Goal: Information Seeking & Learning: Learn about a topic

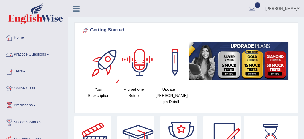
click at [41, 55] on link "Practice Questions" at bounding box center [34, 53] width 68 height 15
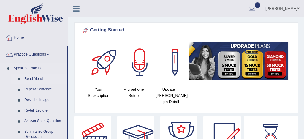
click at [41, 80] on link "Read Aloud" at bounding box center [44, 79] width 45 height 11
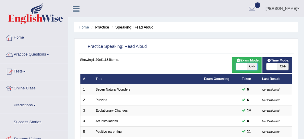
click at [239, 67] on span at bounding box center [241, 66] width 11 height 7
checkbox input "true"
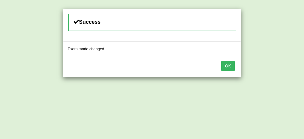
click at [230, 68] on button "OK" at bounding box center [228, 66] width 14 height 10
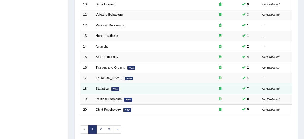
scroll to position [178, 0]
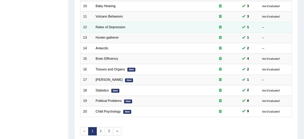
click at [106, 28] on td "Rates of Depression" at bounding box center [147, 27] width 108 height 10
click at [109, 27] on link "Rates of Depression" at bounding box center [110, 27] width 30 height 4
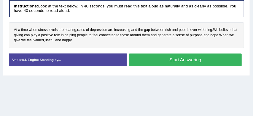
scroll to position [107, 0]
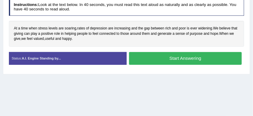
click at [171, 59] on button "Start Answering" at bounding box center [185, 58] width 113 height 13
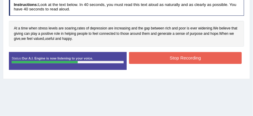
click at [161, 58] on button "Stop Recording" at bounding box center [185, 58] width 113 height 12
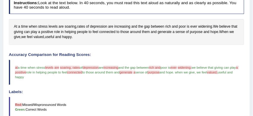
scroll to position [110, 0]
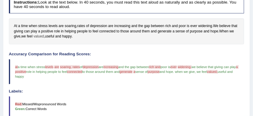
click at [44, 36] on span "valued" at bounding box center [39, 36] width 10 height 5
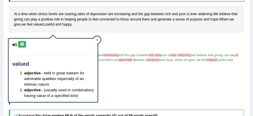
scroll to position [123, 0]
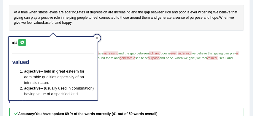
click at [166, 38] on h4 "Accuracy Comparison for Reading Scores:" at bounding box center [126, 40] width 235 height 4
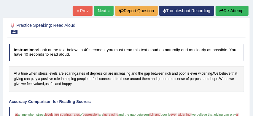
scroll to position [60, 0]
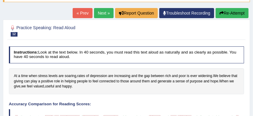
click at [235, 14] on button "Re-Attempt" at bounding box center [232, 13] width 33 height 10
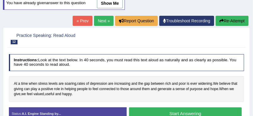
click at [181, 112] on button "Start Answering" at bounding box center [185, 113] width 113 height 13
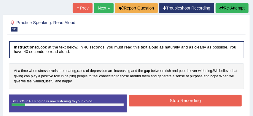
scroll to position [81, 0]
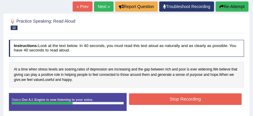
click at [170, 97] on button "Stop Recording" at bounding box center [185, 99] width 113 height 12
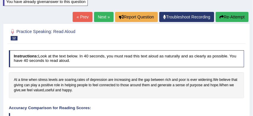
scroll to position [70, 0]
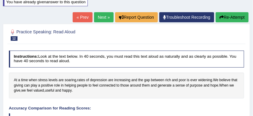
click at [98, 17] on link "Next »" at bounding box center [104, 17] width 20 height 10
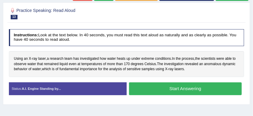
scroll to position [82, 0]
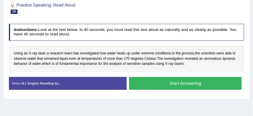
click at [208, 84] on button "Start Answering" at bounding box center [185, 83] width 113 height 13
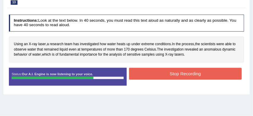
scroll to position [94, 0]
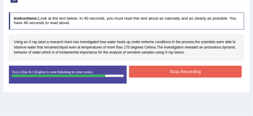
click at [195, 70] on button "Stop Recording" at bounding box center [185, 72] width 113 height 12
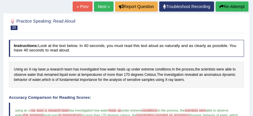
scroll to position [66, 0]
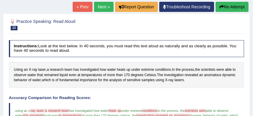
click at [237, 5] on button "Re-Attempt" at bounding box center [232, 7] width 33 height 10
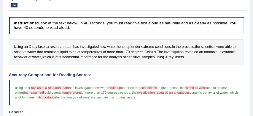
scroll to position [90, 0]
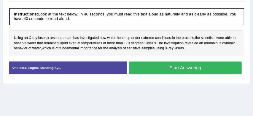
click at [176, 69] on button "Start Answering" at bounding box center [185, 67] width 113 height 13
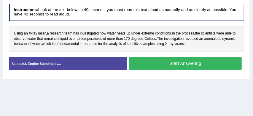
scroll to position [113, 0]
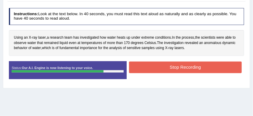
click at [173, 66] on button "Stop Recording" at bounding box center [185, 67] width 113 height 12
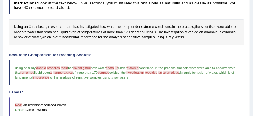
scroll to position [123, 0]
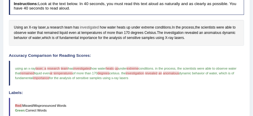
click at [90, 27] on span "investigated" at bounding box center [89, 27] width 19 height 5
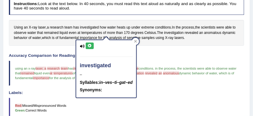
click at [166, 56] on h4 "Accuracy Comparison for Reading Scores:" at bounding box center [126, 55] width 235 height 4
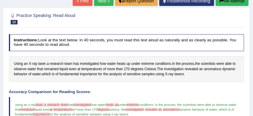
scroll to position [86, 0]
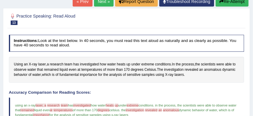
click at [234, 2] on button "Re-Attempt" at bounding box center [232, 1] width 33 height 10
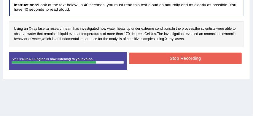
scroll to position [124, 0]
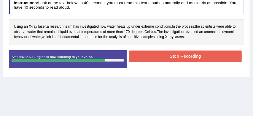
click at [168, 58] on button "Stop Recording" at bounding box center [185, 56] width 113 height 12
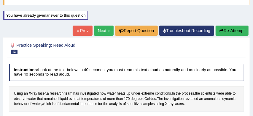
scroll to position [56, 0]
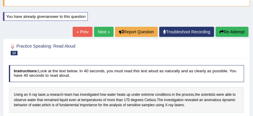
click at [234, 29] on button "Re-Attempt" at bounding box center [232, 32] width 33 height 10
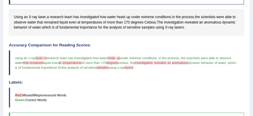
scroll to position [134, 0]
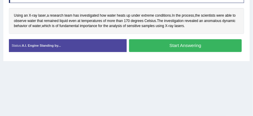
click at [198, 47] on button "Start Answering" at bounding box center [185, 45] width 113 height 13
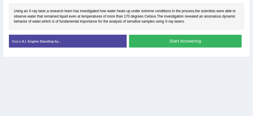
scroll to position [135, 0]
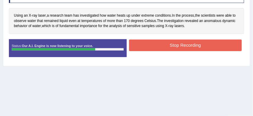
click at [202, 45] on button "Stop Recording" at bounding box center [185, 45] width 113 height 12
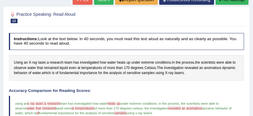
scroll to position [82, 0]
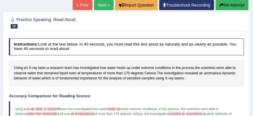
click at [100, 4] on link "Next »" at bounding box center [104, 5] width 20 height 10
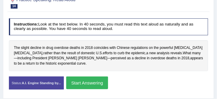
scroll to position [88, 0]
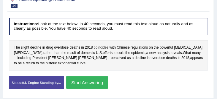
click at [101, 49] on span "coincides" at bounding box center [101, 47] width 15 height 5
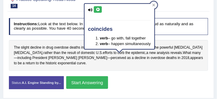
click at [99, 8] on icon at bounding box center [97, 10] width 4 height 4
click at [166, 35] on div "Instructions: Look at the text below. In 40 seconds, you must read this text al…" at bounding box center [108, 55] width 202 height 80
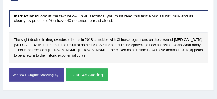
scroll to position [96, 0]
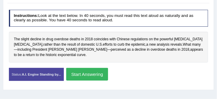
click at [101, 74] on button "Start Answering" at bounding box center [87, 74] width 42 height 13
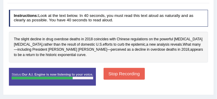
click at [124, 71] on button "Stop Recording" at bounding box center [123, 74] width 41 height 12
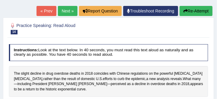
scroll to position [56, 0]
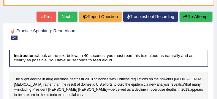
click at [63, 15] on link "Next »" at bounding box center [68, 17] width 20 height 10
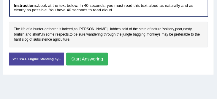
scroll to position [109, 0]
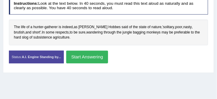
click at [98, 58] on button "Start Answering" at bounding box center [87, 57] width 42 height 13
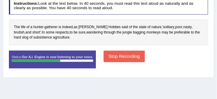
click at [125, 57] on button "Stop Recording" at bounding box center [123, 57] width 41 height 12
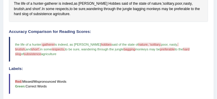
scroll to position [132, 0]
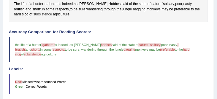
click at [33, 15] on span "subsistence" at bounding box center [42, 14] width 19 height 5
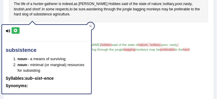
click at [161, 46] on span "poor" at bounding box center [164, 45] width 7 height 4
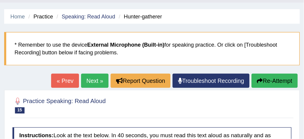
scroll to position [0, 0]
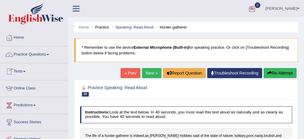
click at [35, 55] on link "Practice Questions" at bounding box center [34, 53] width 68 height 15
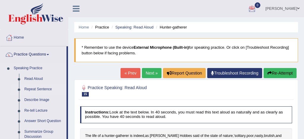
click at [38, 89] on link "Repeat Sentence" at bounding box center [44, 89] width 45 height 11
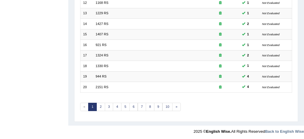
scroll to position [203, 0]
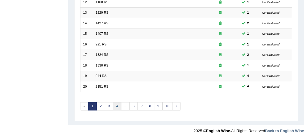
click at [117, 105] on link "4" at bounding box center [117, 106] width 9 height 8
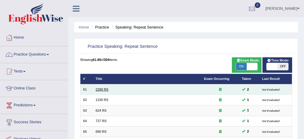
click at [104, 90] on link "2290 RS" at bounding box center [101, 89] width 13 height 4
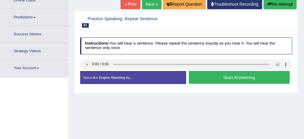
scroll to position [102, 0]
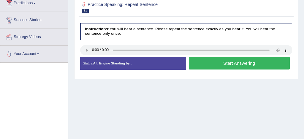
click at [224, 63] on button "Start Answering" at bounding box center [239, 63] width 101 height 13
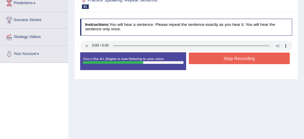
click at [237, 60] on button "Stop Recording" at bounding box center [239, 58] width 101 height 12
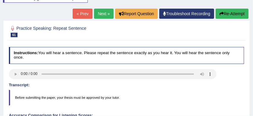
scroll to position [74, 0]
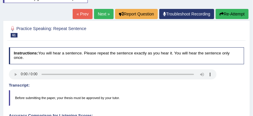
click at [230, 14] on button "Re-Attempt" at bounding box center [232, 14] width 33 height 10
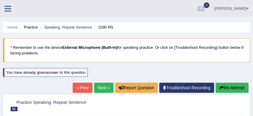
scroll to position [74, 0]
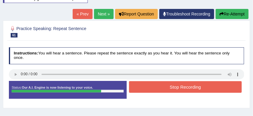
click at [175, 87] on button "Stop Recording" at bounding box center [185, 87] width 113 height 12
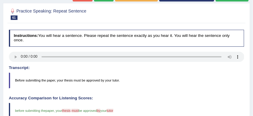
scroll to position [69, 0]
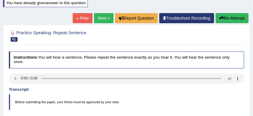
click at [230, 20] on button "Re-Attempt" at bounding box center [232, 18] width 33 height 10
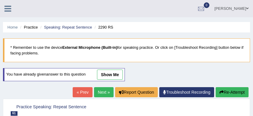
scroll to position [68, 0]
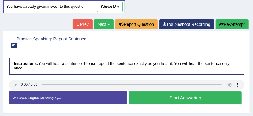
click at [181, 96] on button "Start Answering" at bounding box center [185, 97] width 113 height 13
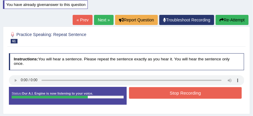
click at [184, 92] on button "Stop Recording" at bounding box center [185, 93] width 113 height 12
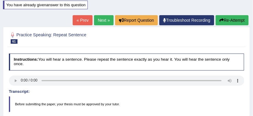
scroll to position [67, 0]
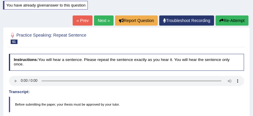
click at [99, 18] on link "Next »" at bounding box center [104, 20] width 20 height 10
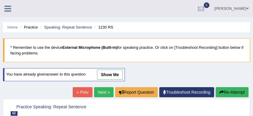
scroll to position [100, 0]
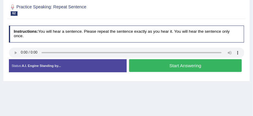
click at [163, 66] on button "Start Answering" at bounding box center [185, 65] width 113 height 13
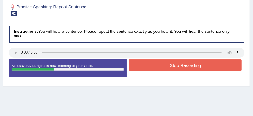
click at [167, 64] on button "Stop Recording" at bounding box center [185, 65] width 113 height 12
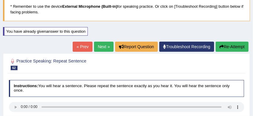
scroll to position [40, 0]
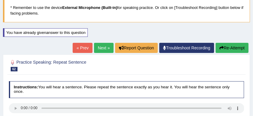
click at [97, 48] on link "Next »" at bounding box center [104, 48] width 20 height 10
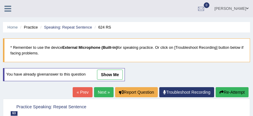
scroll to position [91, 0]
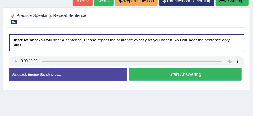
click at [171, 74] on button "Start Answering" at bounding box center [185, 74] width 113 height 13
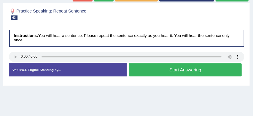
scroll to position [87, 0]
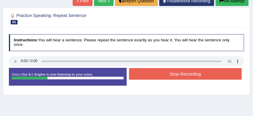
click at [171, 74] on button "Stop Recording" at bounding box center [185, 74] width 113 height 12
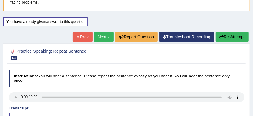
scroll to position [49, 0]
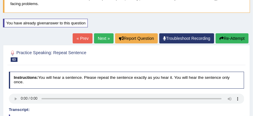
click at [99, 38] on link "Next »" at bounding box center [104, 38] width 20 height 10
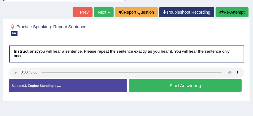
scroll to position [80, 0]
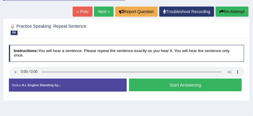
click at [164, 85] on button "Start Answering" at bounding box center [185, 84] width 113 height 13
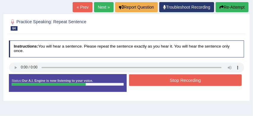
click at [181, 80] on button "Stop Recording" at bounding box center [185, 80] width 113 height 12
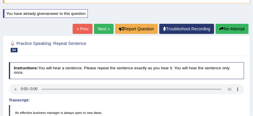
scroll to position [53, 0]
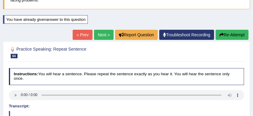
click at [103, 33] on link "Next »" at bounding box center [104, 35] width 20 height 10
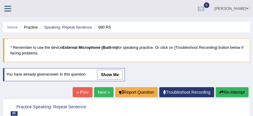
scroll to position [83, 0]
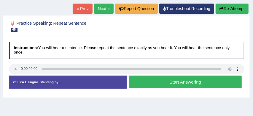
click at [175, 84] on button "Start Answering" at bounding box center [185, 81] width 113 height 13
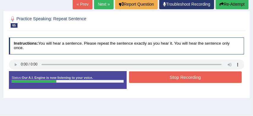
click at [182, 78] on button "Stop Recording" at bounding box center [185, 77] width 113 height 12
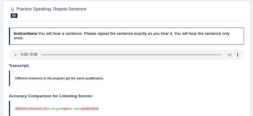
scroll to position [84, 0]
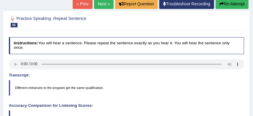
click at [236, 3] on button "Re-Attempt" at bounding box center [232, 4] width 33 height 10
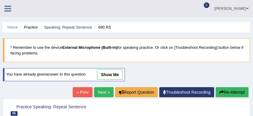
scroll to position [90, 0]
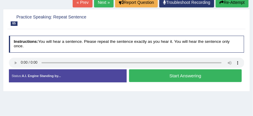
click at [187, 77] on button "Start Answering" at bounding box center [185, 75] width 113 height 13
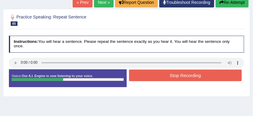
click at [195, 76] on button "Stop Recording" at bounding box center [185, 75] width 113 height 12
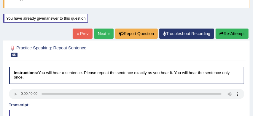
scroll to position [53, 0]
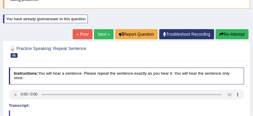
click at [102, 35] on link "Next »" at bounding box center [104, 34] width 20 height 10
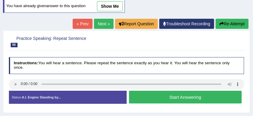
scroll to position [74, 0]
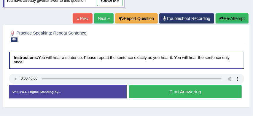
click at [182, 92] on button "Start Answering" at bounding box center [185, 91] width 113 height 13
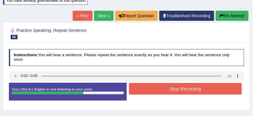
click at [193, 90] on button "Stop Recording" at bounding box center [185, 89] width 113 height 12
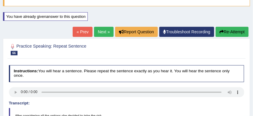
scroll to position [55, 0]
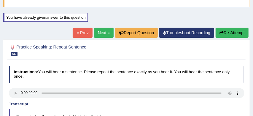
click at [99, 34] on link "Next »" at bounding box center [104, 33] width 20 height 10
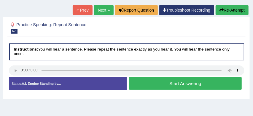
scroll to position [90, 0]
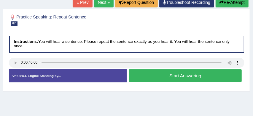
click at [179, 77] on button "Start Answering" at bounding box center [185, 75] width 113 height 13
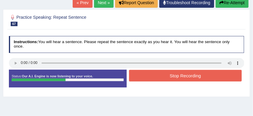
click at [179, 76] on button "Stop Recording" at bounding box center [185, 76] width 113 height 12
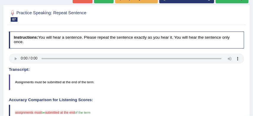
scroll to position [78, 0]
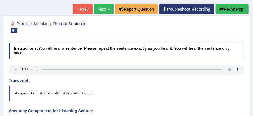
click at [234, 10] on button "Re-Attempt" at bounding box center [232, 9] width 33 height 10
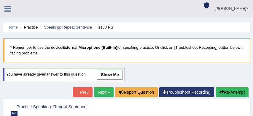
scroll to position [94, 0]
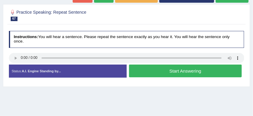
click at [175, 71] on button "Start Answering" at bounding box center [185, 70] width 113 height 13
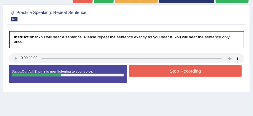
click at [175, 71] on button "Stop Recording" at bounding box center [185, 71] width 113 height 12
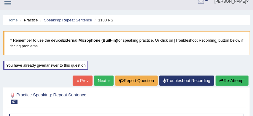
scroll to position [0, 0]
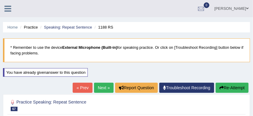
click at [102, 85] on link "Next »" at bounding box center [104, 87] width 20 height 10
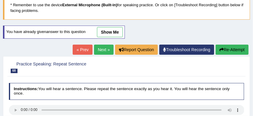
scroll to position [64, 0]
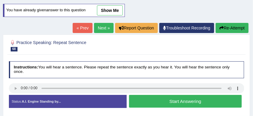
click at [162, 101] on button "Start Answering" at bounding box center [185, 101] width 113 height 13
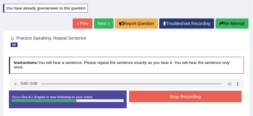
click at [176, 97] on button "Stop Recording" at bounding box center [185, 96] width 113 height 12
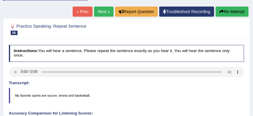
scroll to position [74, 0]
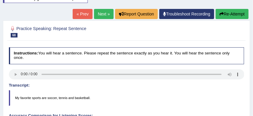
click at [101, 14] on link "Next »" at bounding box center [104, 14] width 20 height 10
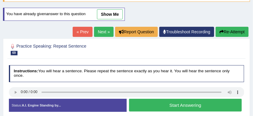
scroll to position [66, 0]
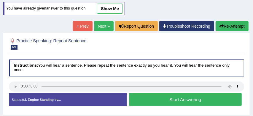
click at [172, 99] on button "Start Answering" at bounding box center [185, 99] width 113 height 13
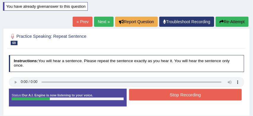
click at [182, 93] on button "Stop Recording" at bounding box center [185, 95] width 113 height 12
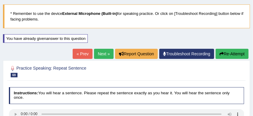
scroll to position [17, 0]
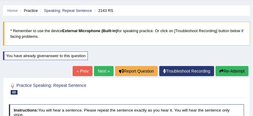
click at [101, 69] on link "Next »" at bounding box center [104, 71] width 20 height 10
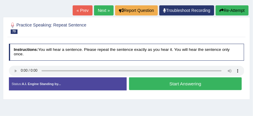
scroll to position [83, 0]
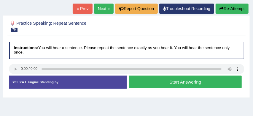
click at [164, 79] on button "Start Answering" at bounding box center [185, 81] width 113 height 13
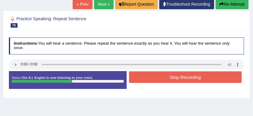
click at [180, 76] on button "Stop Recording" at bounding box center [185, 77] width 113 height 12
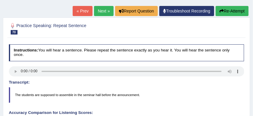
scroll to position [75, 0]
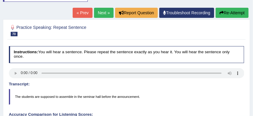
click at [99, 10] on link "Next »" at bounding box center [104, 13] width 20 height 10
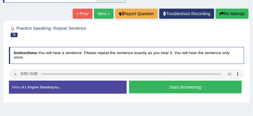
scroll to position [85, 0]
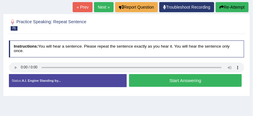
click at [166, 80] on button "Start Answering" at bounding box center [185, 80] width 113 height 13
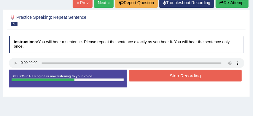
click at [184, 76] on button "Stop Recording" at bounding box center [185, 76] width 113 height 12
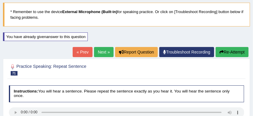
scroll to position [27, 0]
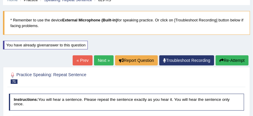
click at [99, 60] on link "Next »" at bounding box center [104, 60] width 20 height 10
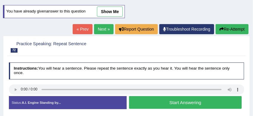
scroll to position [63, 0]
click at [187, 100] on button "Start Answering" at bounding box center [185, 102] width 113 height 13
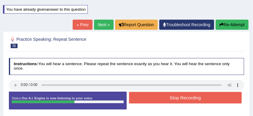
click at [182, 99] on button "Stop Recording" at bounding box center [185, 98] width 113 height 12
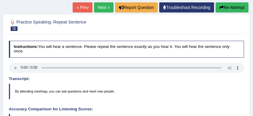
scroll to position [78, 0]
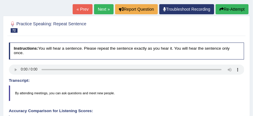
click at [234, 10] on button "Re-Attempt" at bounding box center [232, 9] width 33 height 10
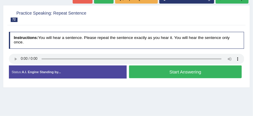
scroll to position [93, 0]
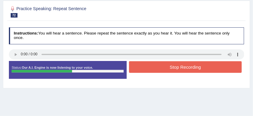
click at [180, 67] on button "Stop Recording" at bounding box center [185, 67] width 113 height 12
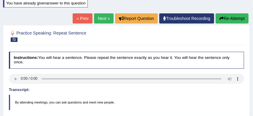
scroll to position [65, 0]
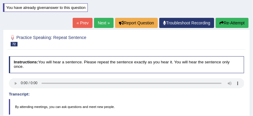
click at [102, 22] on link "Next »" at bounding box center [104, 23] width 20 height 10
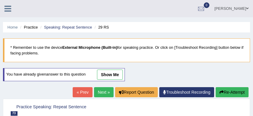
scroll to position [84, 0]
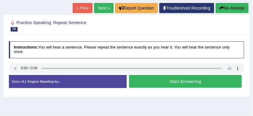
click at [181, 82] on button "Start Answering" at bounding box center [185, 81] width 113 height 13
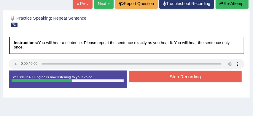
click at [180, 75] on button "Stop Recording" at bounding box center [185, 77] width 113 height 12
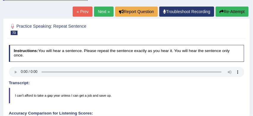
scroll to position [72, 0]
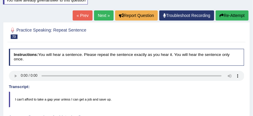
click at [228, 16] on button "Re-Attempt" at bounding box center [232, 15] width 33 height 10
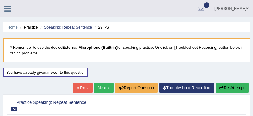
scroll to position [69, 0]
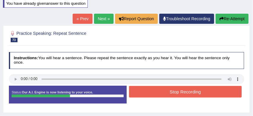
click at [184, 93] on button "Stop Recording" at bounding box center [185, 92] width 113 height 12
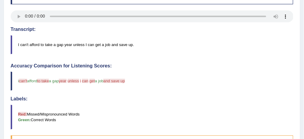
scroll to position [0, 0]
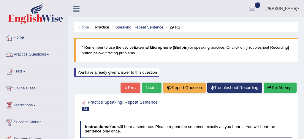
click at [37, 54] on link "Practice Questions" at bounding box center [34, 53] width 68 height 15
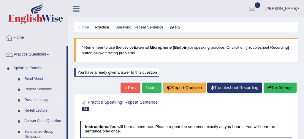
click at [38, 99] on link "Describe Image" at bounding box center [44, 100] width 45 height 11
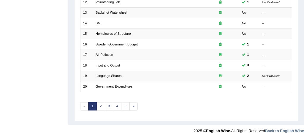
scroll to position [203, 0]
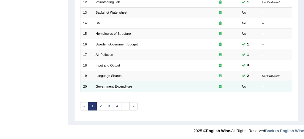
click at [127, 86] on link "Government Expenditure" at bounding box center [113, 87] width 36 height 4
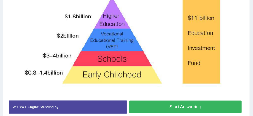
scroll to position [176, 0]
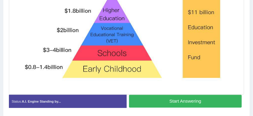
click at [165, 102] on button "Start Answering" at bounding box center [185, 101] width 113 height 13
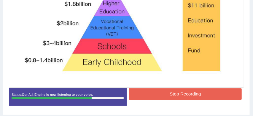
scroll to position [184, 0]
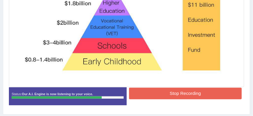
click at [182, 94] on button "Stop Recording" at bounding box center [185, 93] width 113 height 12
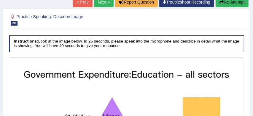
scroll to position [69, 0]
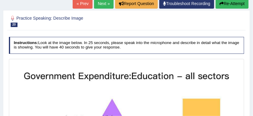
click at [237, 4] on button "Re-Attempt" at bounding box center [232, 4] width 33 height 10
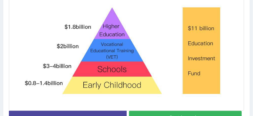
scroll to position [181, 0]
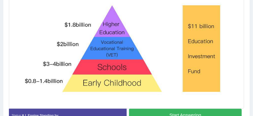
click at [167, 113] on button "Start Answering" at bounding box center [185, 115] width 113 height 13
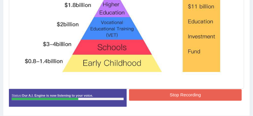
scroll to position [197, 0]
click at [189, 96] on button "Stop Recording" at bounding box center [185, 95] width 113 height 12
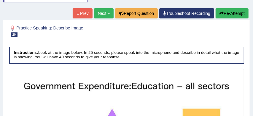
scroll to position [74, 0]
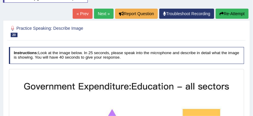
click at [99, 12] on link "Next »" at bounding box center [104, 14] width 20 height 10
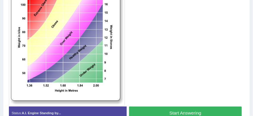
scroll to position [176, 0]
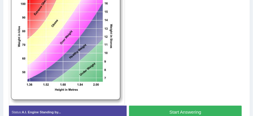
click at [189, 110] on button "Start Answering" at bounding box center [185, 111] width 113 height 13
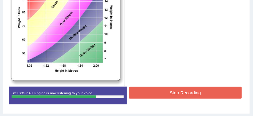
scroll to position [191, 0]
click at [183, 90] on button "Stop Recording" at bounding box center [185, 93] width 113 height 12
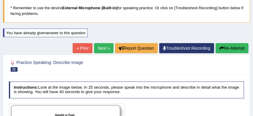
scroll to position [39, 0]
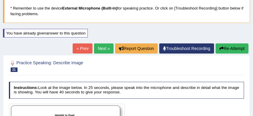
click at [101, 50] on link "Next »" at bounding box center [104, 48] width 20 height 10
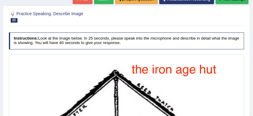
scroll to position [80, 0]
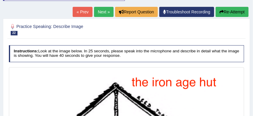
click at [101, 11] on link "Next »" at bounding box center [104, 12] width 20 height 10
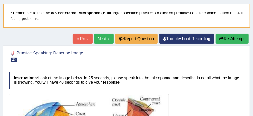
scroll to position [34, 0]
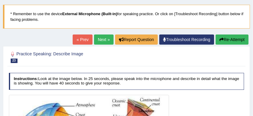
click at [101, 39] on link "Next »" at bounding box center [104, 39] width 20 height 10
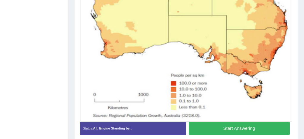
scroll to position [203, 0]
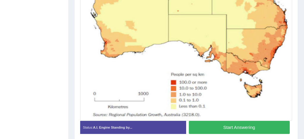
click at [227, 115] on button "Start Answering" at bounding box center [239, 127] width 101 height 13
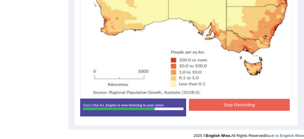
scroll to position [226, 0]
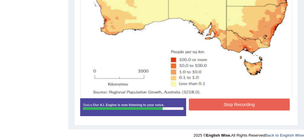
click at [232, 103] on button "Stop Recording" at bounding box center [239, 104] width 101 height 12
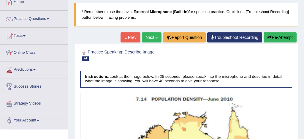
scroll to position [34, 0]
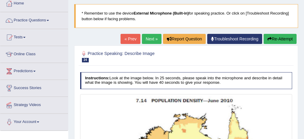
click at [149, 38] on link "Next »" at bounding box center [152, 39] width 20 height 10
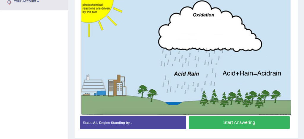
scroll to position [155, 0]
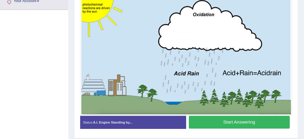
click at [260, 123] on button "Start Answering" at bounding box center [239, 122] width 101 height 13
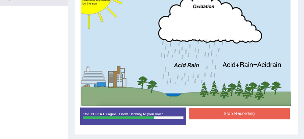
scroll to position [165, 0]
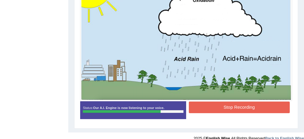
click at [246, 107] on button "Stop Recording" at bounding box center [239, 107] width 101 height 12
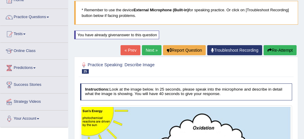
scroll to position [36, 0]
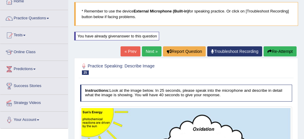
click at [149, 52] on link "Next »" at bounding box center [152, 51] width 20 height 10
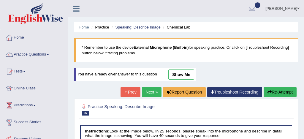
scroll to position [133, 0]
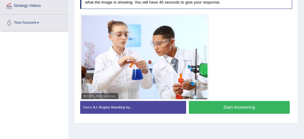
click at [241, 106] on button "Start Answering" at bounding box center [239, 107] width 101 height 13
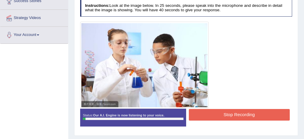
scroll to position [118, 0]
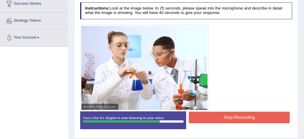
click at [239, 115] on button "Stop Recording" at bounding box center [239, 118] width 101 height 12
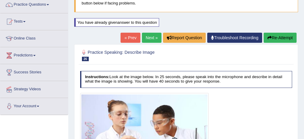
scroll to position [49, 0]
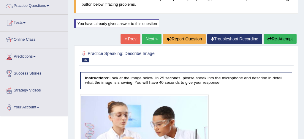
click at [145, 39] on link "Next »" at bounding box center [152, 39] width 20 height 10
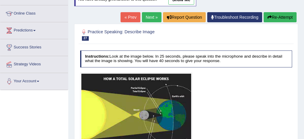
scroll to position [74, 0]
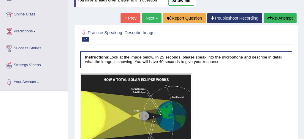
click at [148, 18] on link "Next »" at bounding box center [152, 18] width 20 height 10
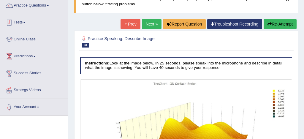
scroll to position [26, 0]
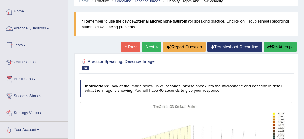
click at [35, 28] on link "Practice Questions" at bounding box center [34, 27] width 68 height 15
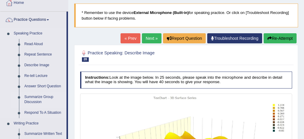
scroll to position [35, 0]
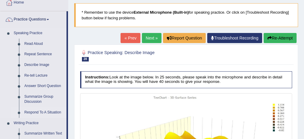
click at [44, 111] on link "Respond To A Situation" at bounding box center [44, 112] width 45 height 11
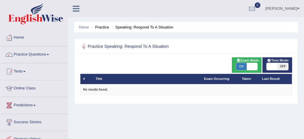
click at [241, 66] on span "ON" at bounding box center [241, 66] width 11 height 7
checkbox input "false"
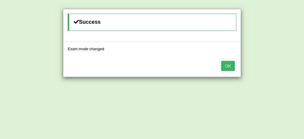
click at [229, 66] on button "OK" at bounding box center [228, 66] width 14 height 10
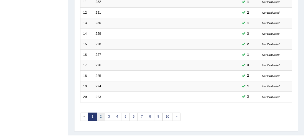
scroll to position [192, 0]
click at [100, 116] on link "2" at bounding box center [100, 116] width 9 height 8
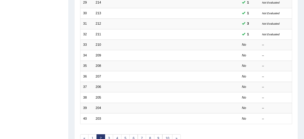
scroll to position [171, 0]
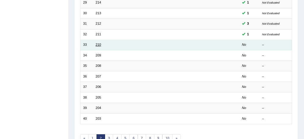
click at [100, 45] on link "210" at bounding box center [97, 45] width 5 height 4
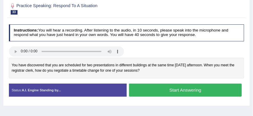
scroll to position [83, 0]
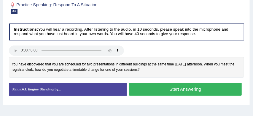
click at [184, 88] on button "Start Answering" at bounding box center [185, 88] width 113 height 13
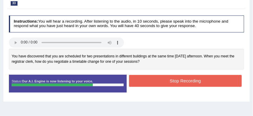
scroll to position [91, 0]
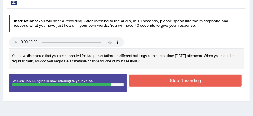
click at [184, 80] on button "Stop Recording" at bounding box center [185, 80] width 113 height 12
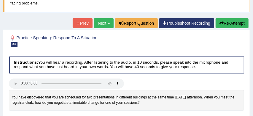
scroll to position [47, 0]
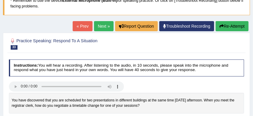
click at [100, 24] on link "Next »" at bounding box center [104, 26] width 20 height 10
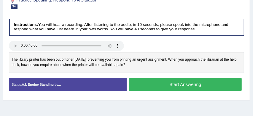
scroll to position [88, 0]
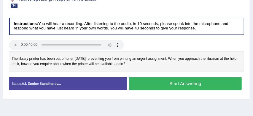
click at [163, 79] on button "Start Answering" at bounding box center [185, 83] width 113 height 13
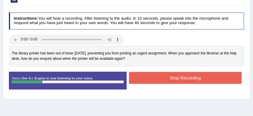
scroll to position [94, 0]
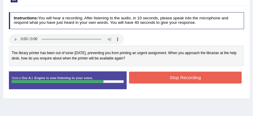
click at [169, 75] on button "Stop Recording" at bounding box center [185, 77] width 113 height 12
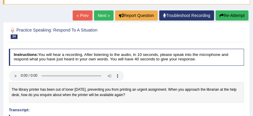
scroll to position [49, 0]
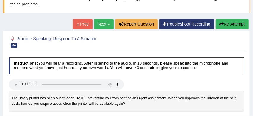
click at [236, 23] on button "Re-Attempt" at bounding box center [232, 24] width 33 height 10
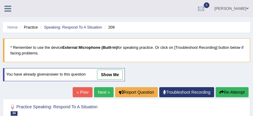
scroll to position [105, 0]
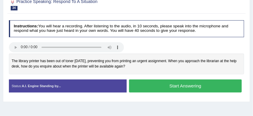
click at [183, 85] on button "Start Answering" at bounding box center [185, 85] width 113 height 13
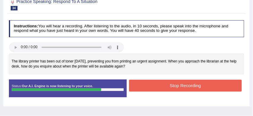
click at [176, 85] on button "Stop Recording" at bounding box center [185, 85] width 113 height 12
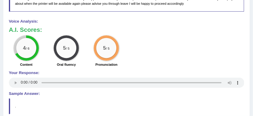
scroll to position [233, 0]
